Goal: Obtain resource: Obtain resource

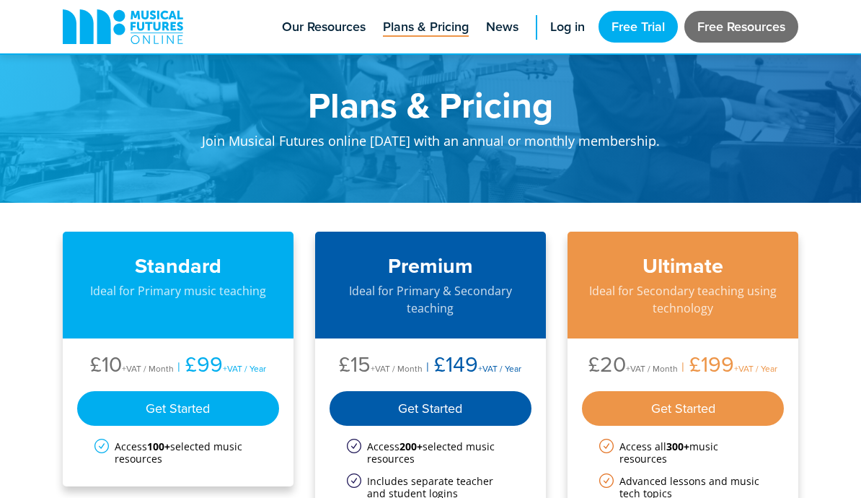
click at [739, 28] on link "Free Resources" at bounding box center [741, 27] width 114 height 32
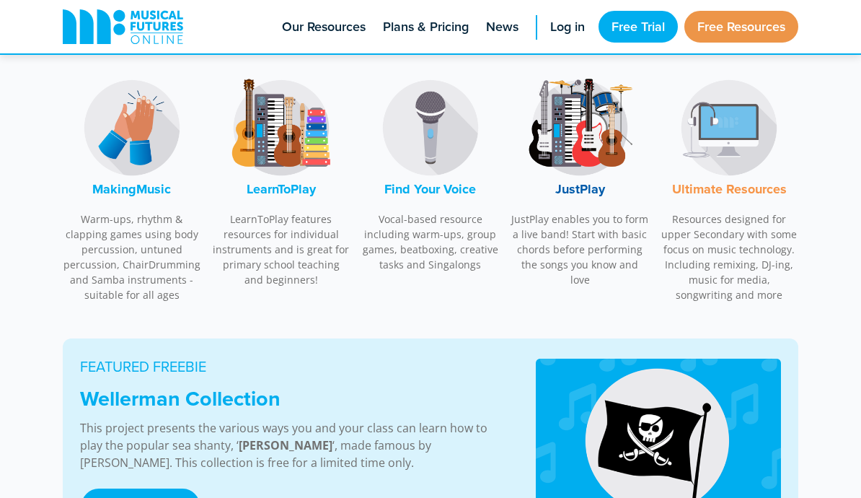
scroll to position [493, 0]
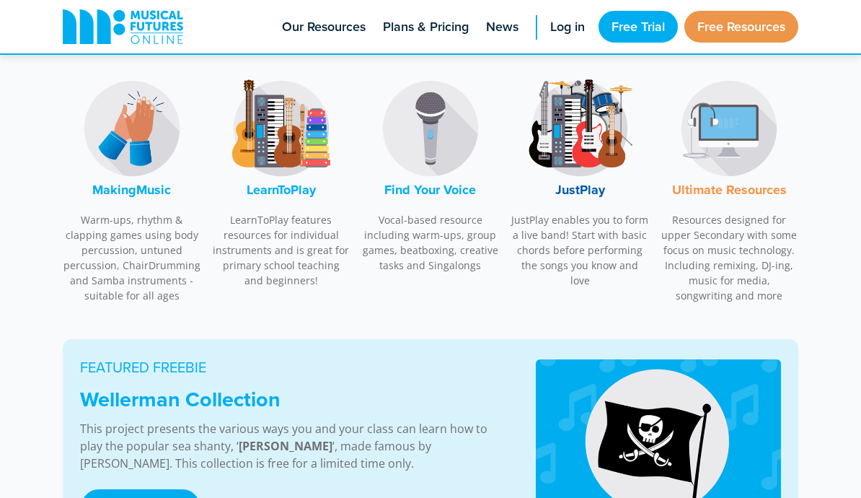
click at [102, 177] on img at bounding box center [132, 128] width 108 height 108
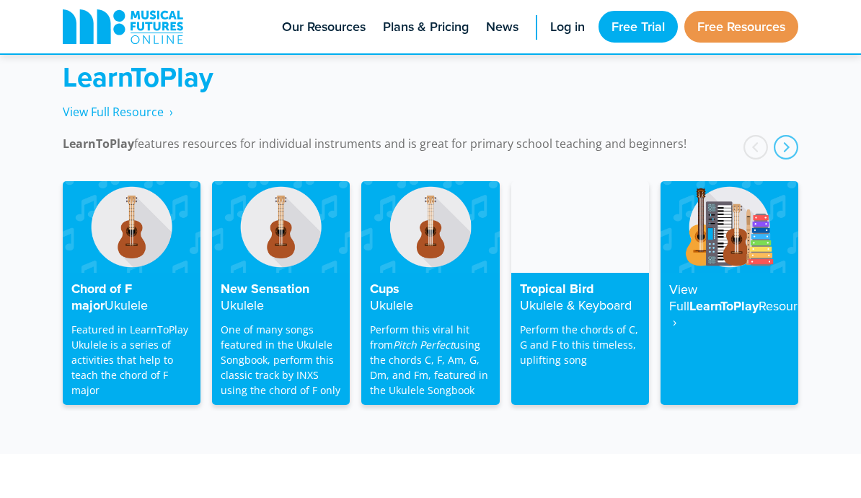
scroll to position [2345, 0]
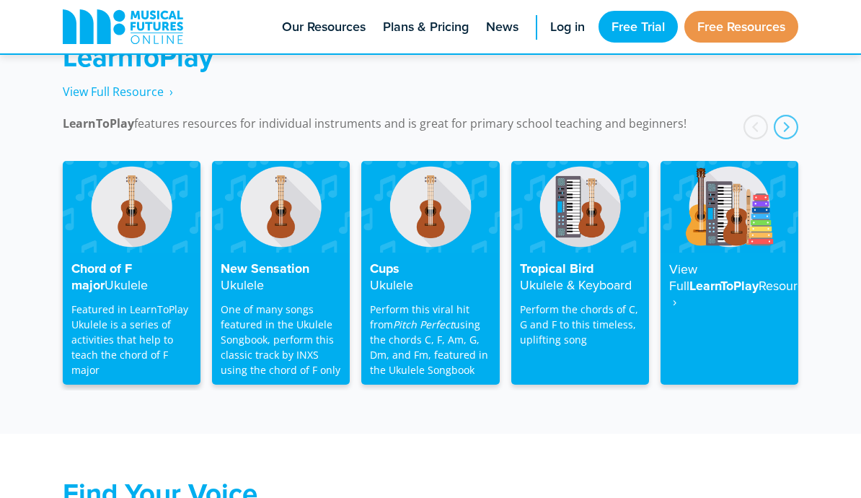
click at [115, 198] on img at bounding box center [132, 207] width 138 height 92
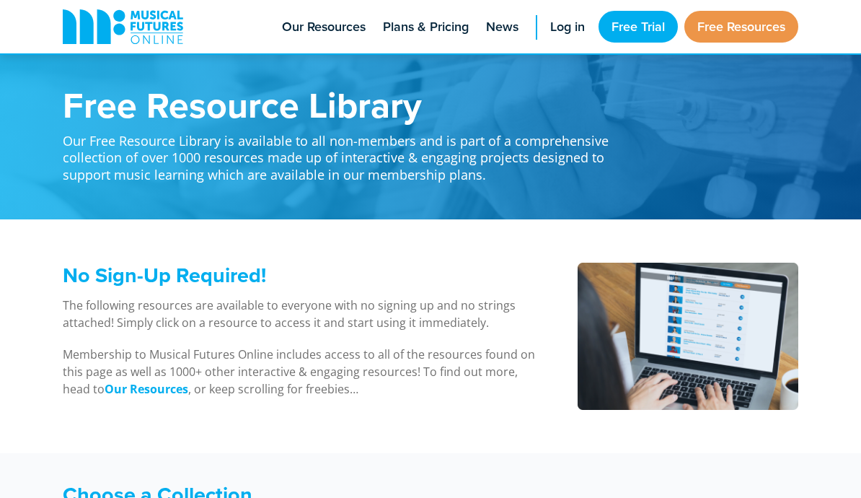
scroll to position [2345, 0]
